Goal: Information Seeking & Learning: Learn about a topic

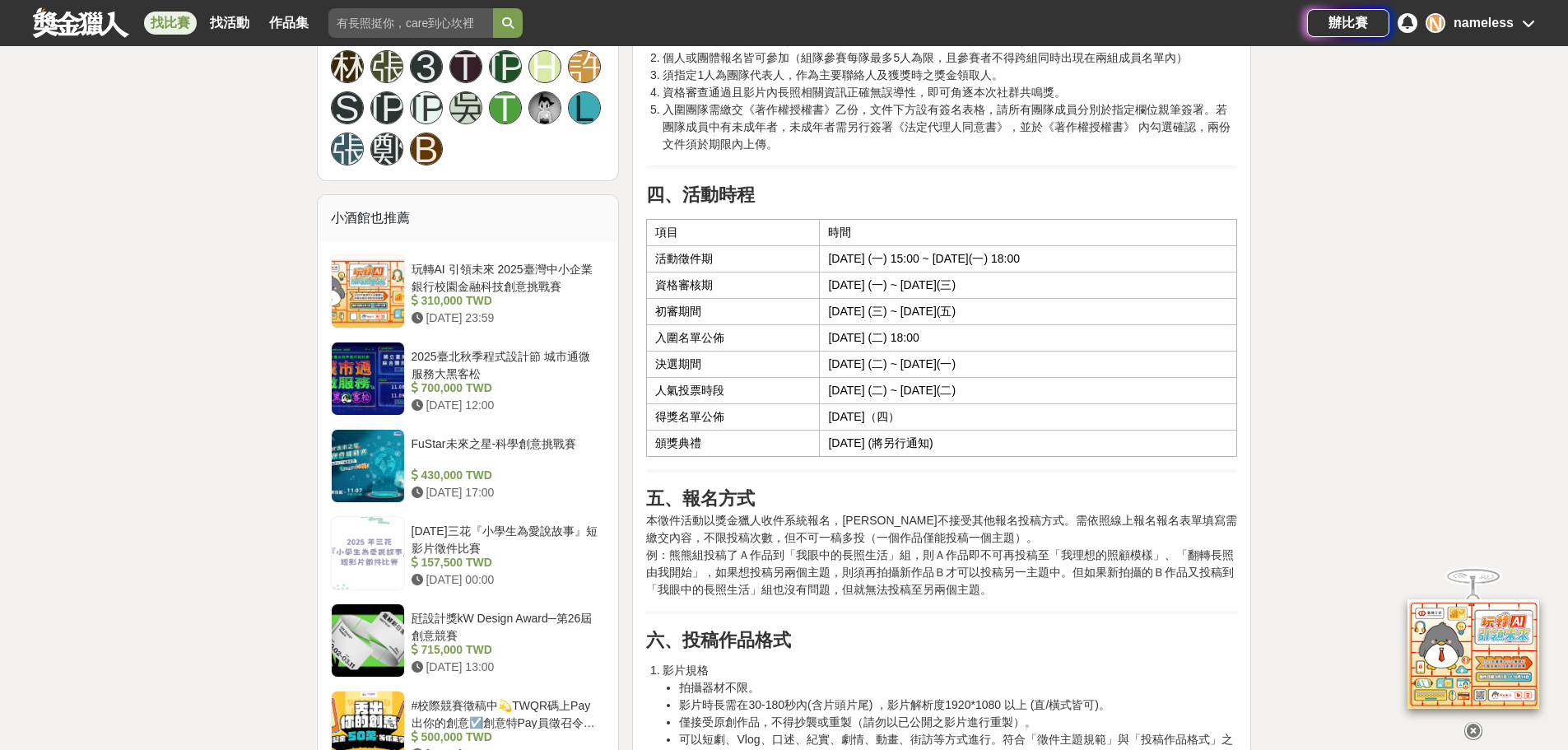
scroll to position [1812, 0]
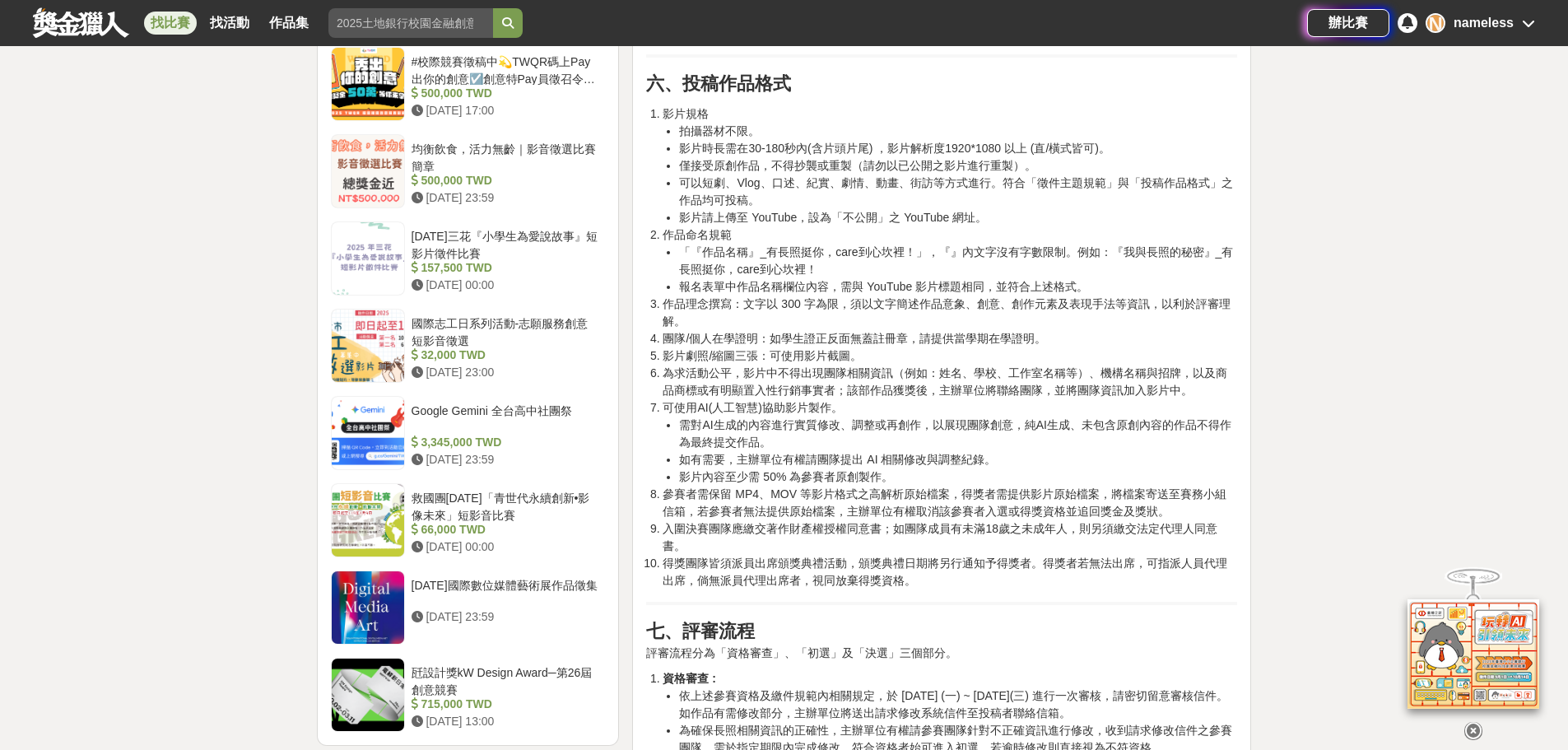
scroll to position [2306, 0]
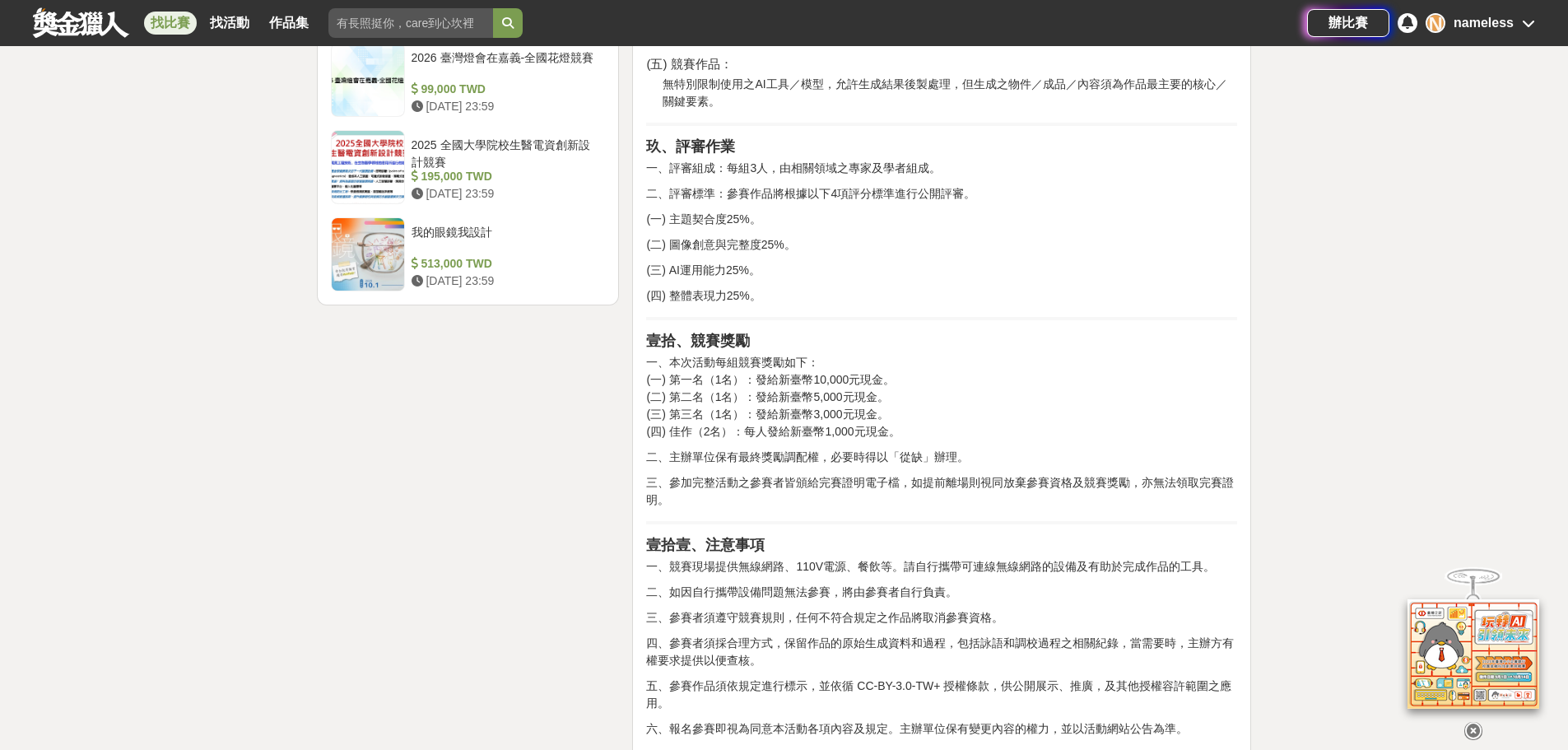
scroll to position [2224, 0]
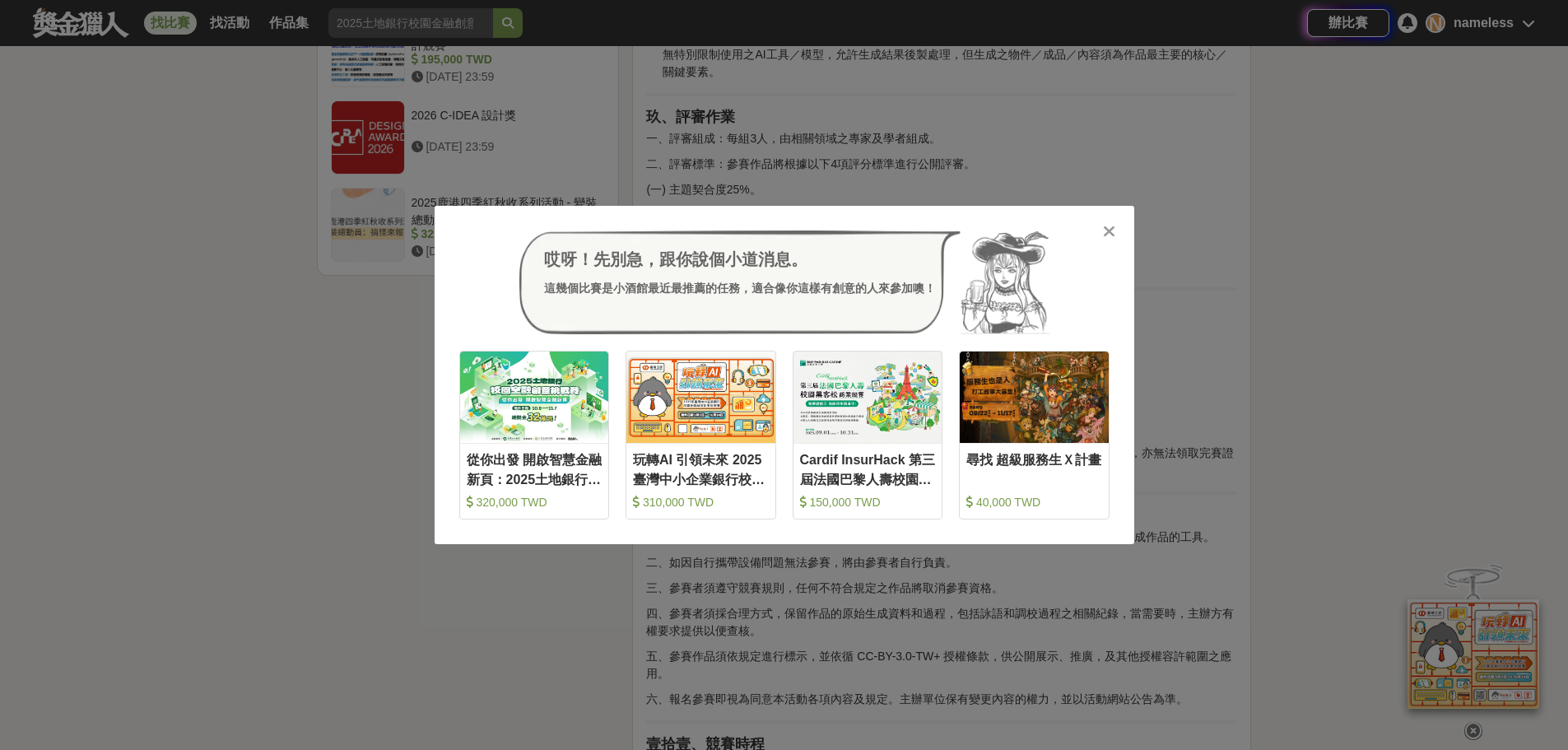
click at [1280, 342] on div "哎呀！先別急，跟你說個小道消息。 這幾個比賽是小酒館最近最推薦的任務，適合像你這樣有創意的人來參加噢！ 收藏 從你出發 開啟智慧金融新頁：2025土地銀行校園…" at bounding box center [784, 375] width 1568 height 750
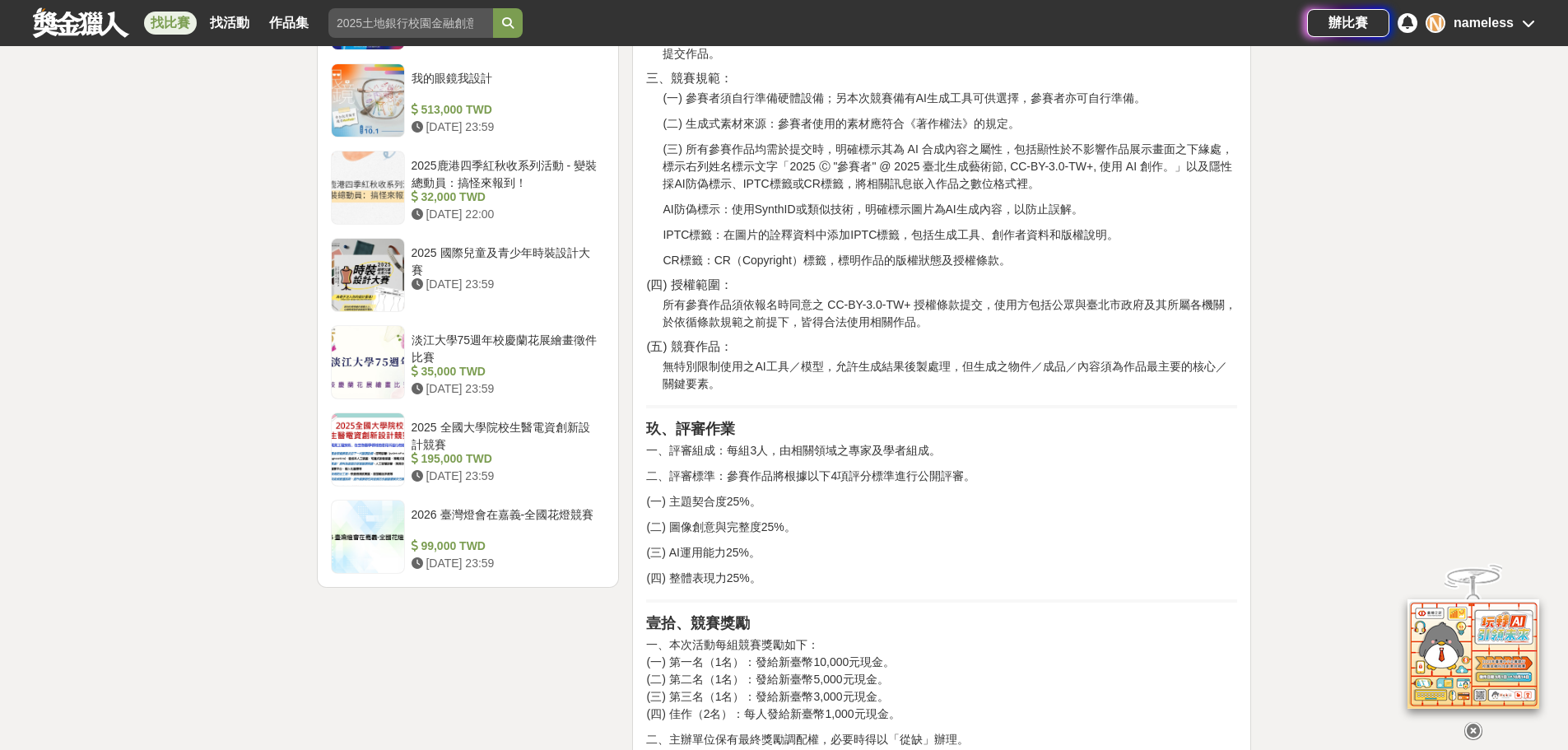
scroll to position [1729, 0]
